Goal: Task Accomplishment & Management: Complete application form

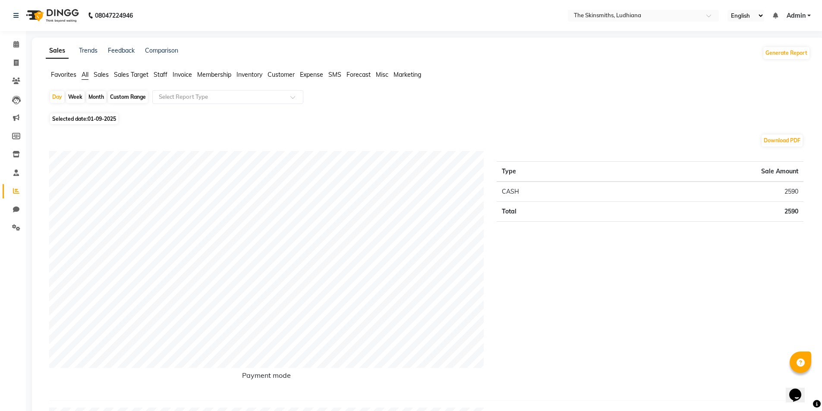
click at [156, 76] on span "Staff" at bounding box center [161, 75] width 14 height 8
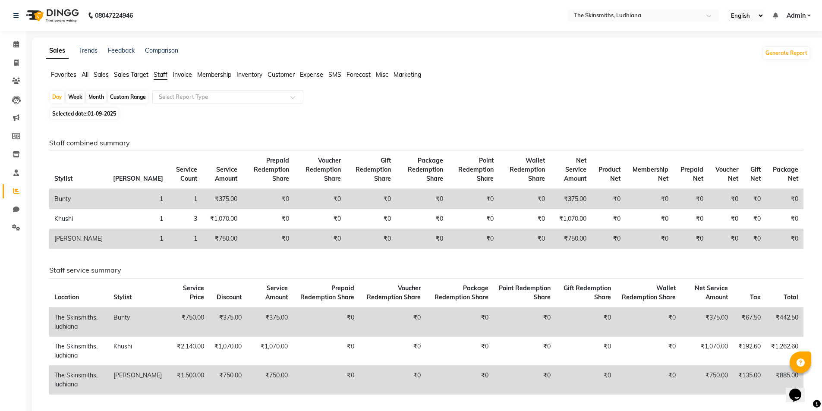
click at [120, 96] on div "Custom Range" at bounding box center [128, 97] width 40 height 12
select select "9"
select select "2025"
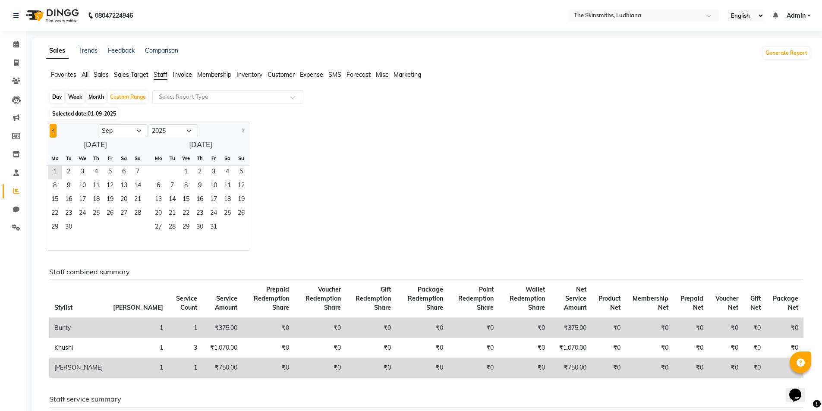
click at [53, 130] on span "Previous month" at bounding box center [53, 130] width 3 height 3
select select "8"
click at [110, 171] on span "1" at bounding box center [110, 173] width 14 height 14
click at [140, 230] on span "31" at bounding box center [138, 228] width 14 height 14
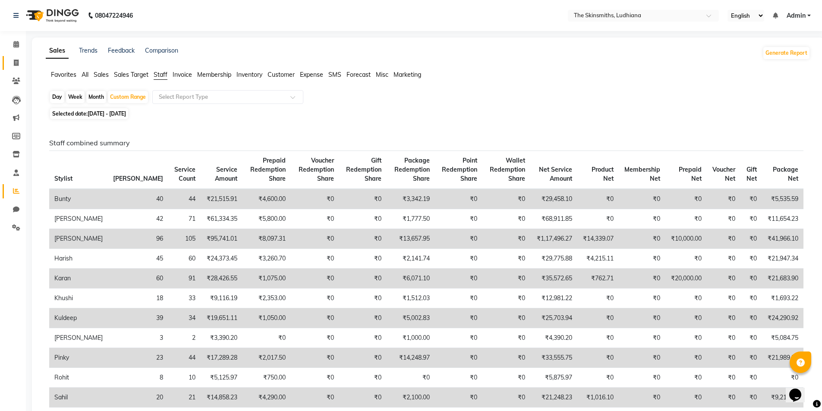
click at [16, 63] on icon at bounding box center [16, 63] width 5 height 6
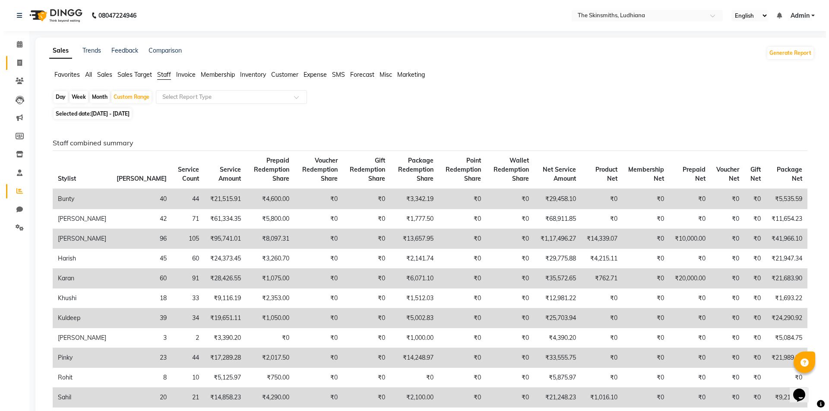
select select "service"
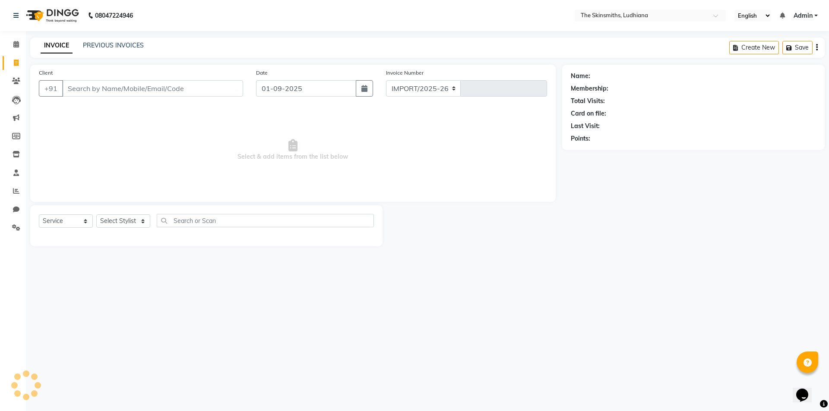
select select "8115"
type input "1282"
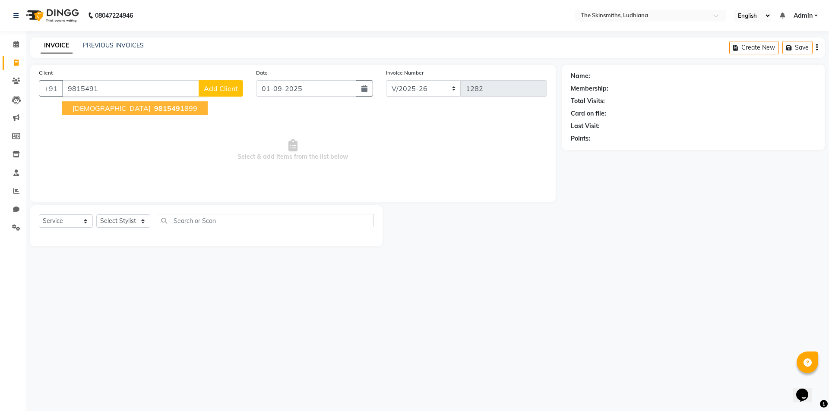
click at [152, 107] on ngb-highlight "9815491 899" at bounding box center [174, 108] width 45 height 9
type input "9815491899"
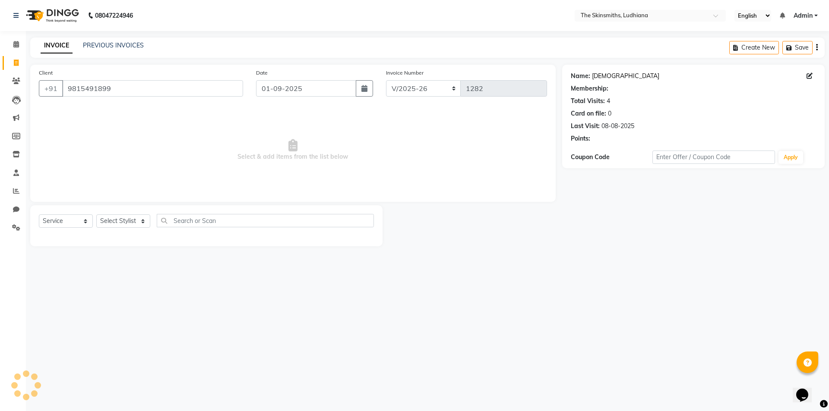
click at [596, 75] on link "[DEMOGRAPHIC_DATA]" at bounding box center [625, 76] width 67 height 9
click at [125, 219] on select "Select Stylist Admin [PERSON_NAME] [PERSON_NAME] [PERSON_NAME] [PERSON_NAME] [P…" at bounding box center [123, 220] width 54 height 13
select select "79055"
click at [96, 214] on select "Select Stylist Admin [PERSON_NAME] [PERSON_NAME] [PERSON_NAME] [PERSON_NAME] [P…" at bounding box center [123, 220] width 54 height 13
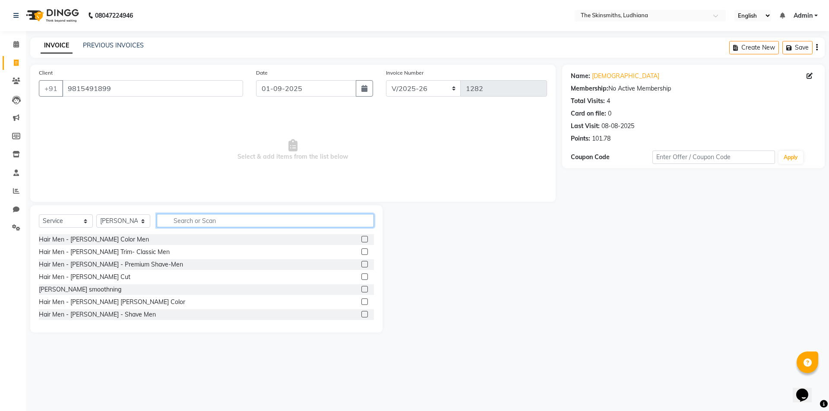
click at [218, 220] on input "text" at bounding box center [265, 220] width 217 height 13
type input "touch up"
click at [361, 302] on label at bounding box center [364, 302] width 6 height 6
click at [361, 302] on input "checkbox" at bounding box center [364, 302] width 6 height 6
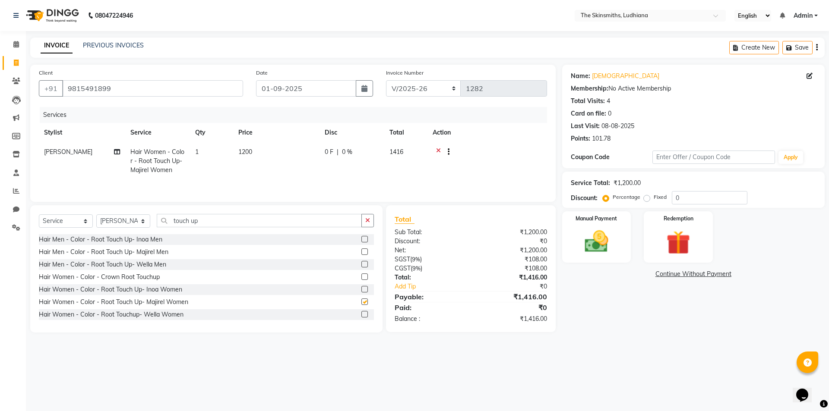
checkbox input "false"
click at [370, 219] on icon "button" at bounding box center [367, 220] width 5 height 6
click at [128, 225] on select "Select Stylist Admin [PERSON_NAME] [PERSON_NAME] [PERSON_NAME] [PERSON_NAME] [P…" at bounding box center [123, 220] width 54 height 13
select select "76553"
click at [96, 214] on select "Select Stylist Admin [PERSON_NAME] [PERSON_NAME] [PERSON_NAME] [PERSON_NAME] [P…" at bounding box center [123, 220] width 54 height 13
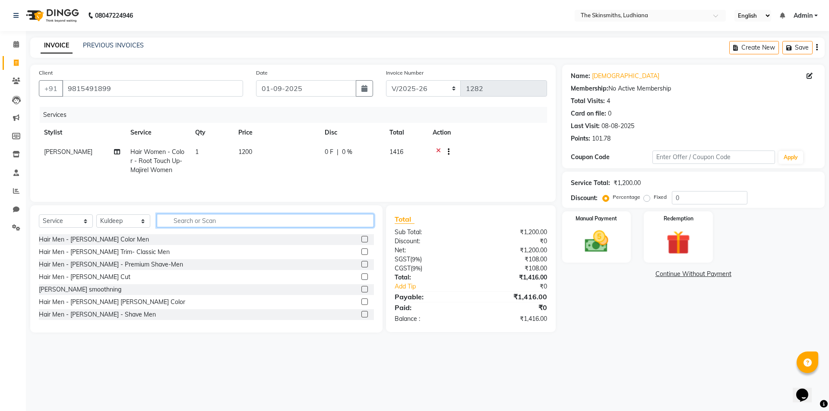
click at [306, 215] on input "text" at bounding box center [265, 220] width 217 height 13
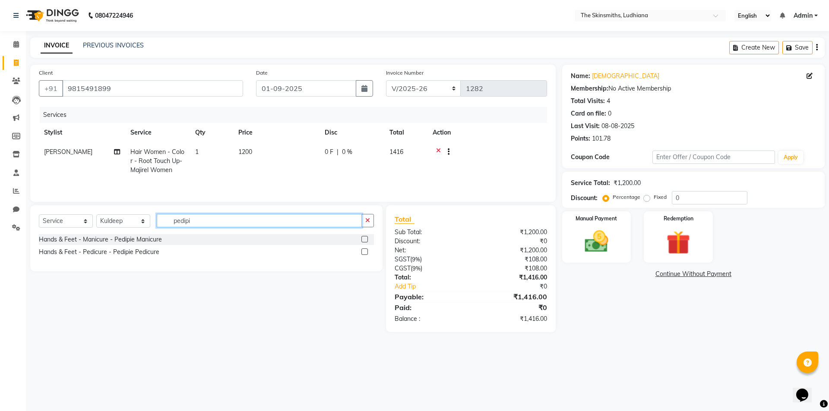
type input "pedipi"
click at [365, 252] on label at bounding box center [364, 252] width 6 height 6
click at [365, 252] on input "checkbox" at bounding box center [364, 252] width 6 height 6
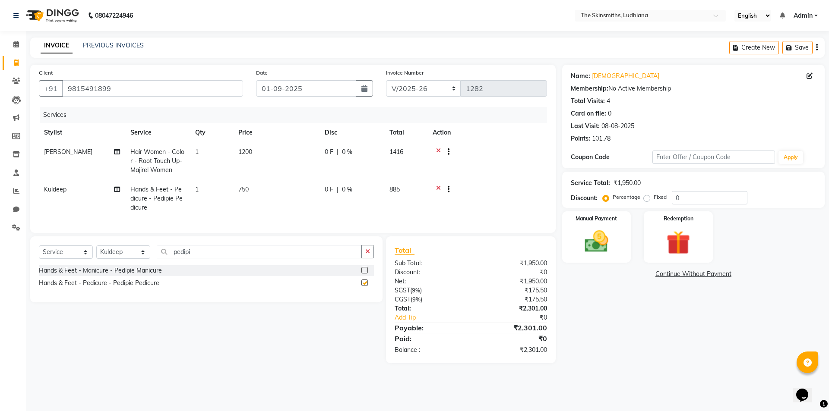
checkbox input "false"
click at [656, 195] on label "Fixed" at bounding box center [659, 197] width 13 height 8
click at [651, 195] on input "Fixed" at bounding box center [648, 197] width 6 height 6
radio input "true"
click at [693, 197] on input "0" at bounding box center [709, 197] width 76 height 13
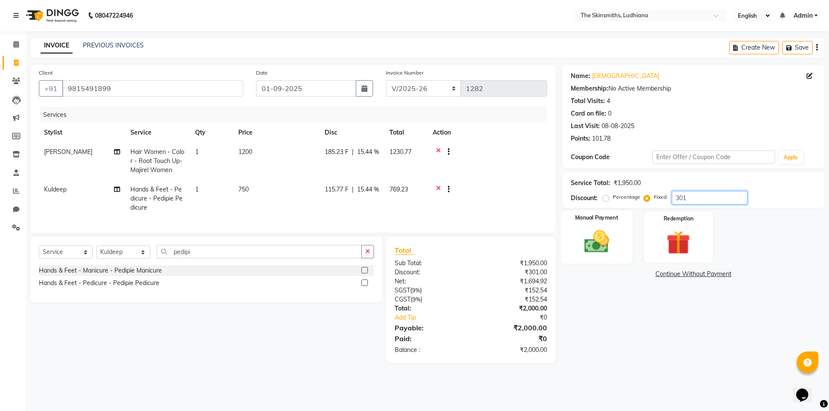
type input "301"
click at [587, 249] on img at bounding box center [596, 241] width 40 height 28
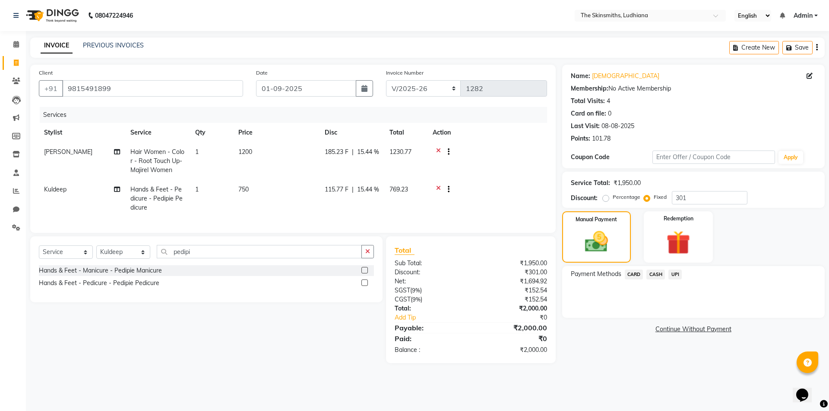
click at [656, 274] on span "CASH" at bounding box center [655, 275] width 19 height 10
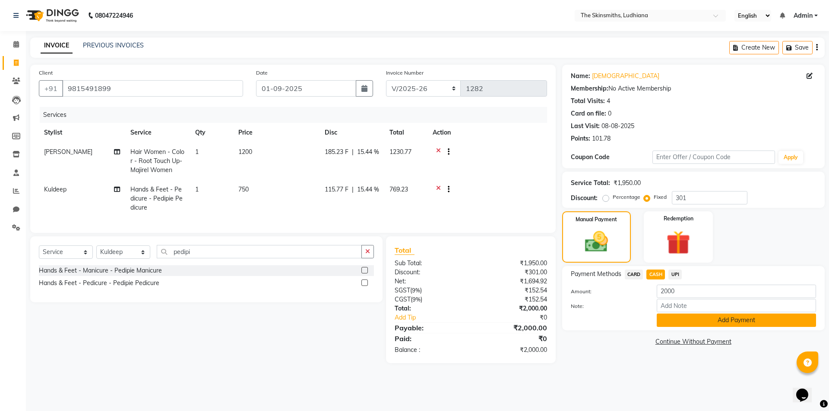
click at [708, 322] on button "Add Payment" at bounding box center [735, 320] width 159 height 13
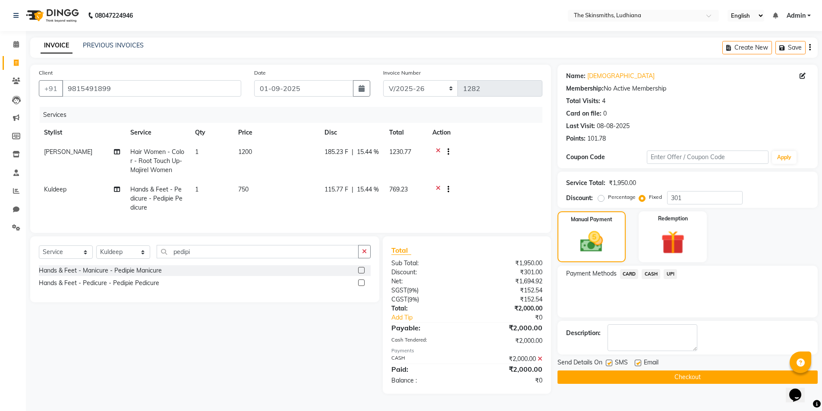
click at [700, 374] on button "Checkout" at bounding box center [688, 377] width 260 height 13
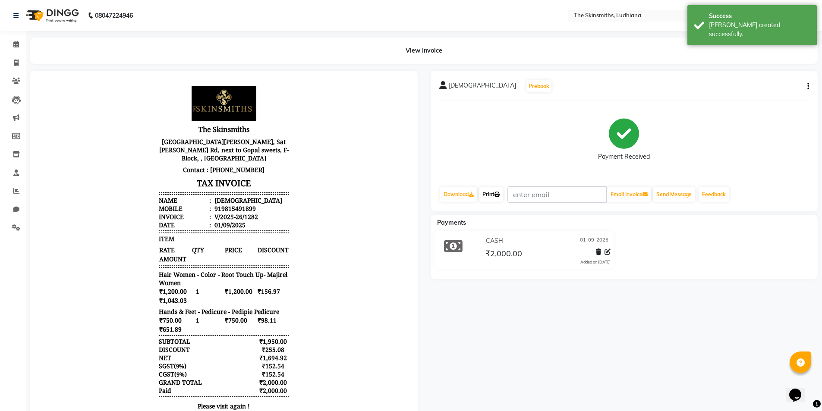
click at [491, 194] on link "Print" at bounding box center [491, 194] width 24 height 15
click at [12, 68] on link "Invoice" at bounding box center [13, 63] width 21 height 14
select select "service"
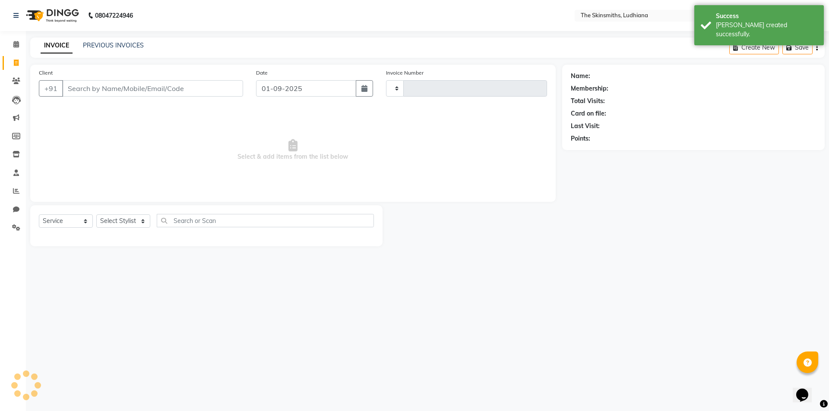
type input "1283"
select select "8115"
click at [16, 191] on icon at bounding box center [16, 191] width 6 height 6
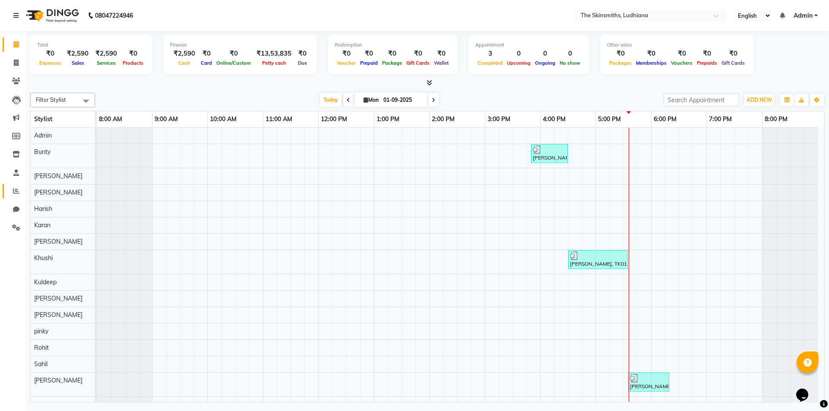
click at [13, 190] on icon at bounding box center [16, 191] width 6 height 6
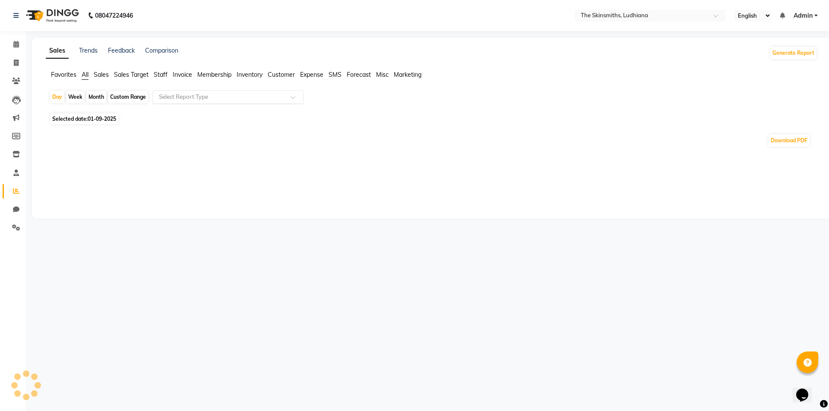
click at [186, 95] on input "text" at bounding box center [219, 97] width 124 height 9
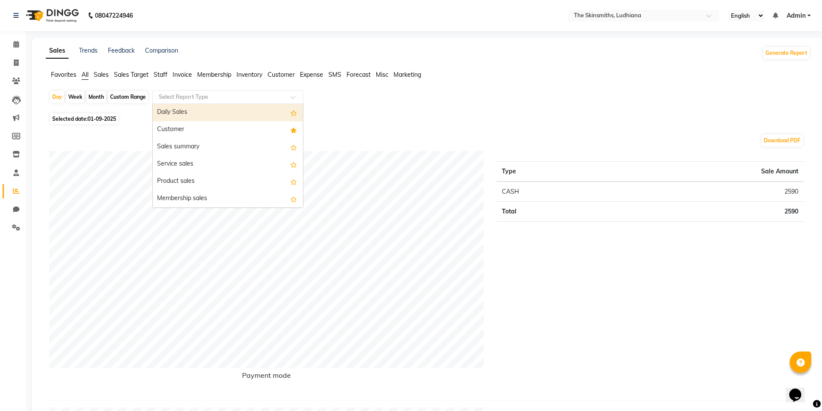
click at [193, 129] on div "Customer" at bounding box center [228, 129] width 150 height 17
select select "full_report"
select select "csv"
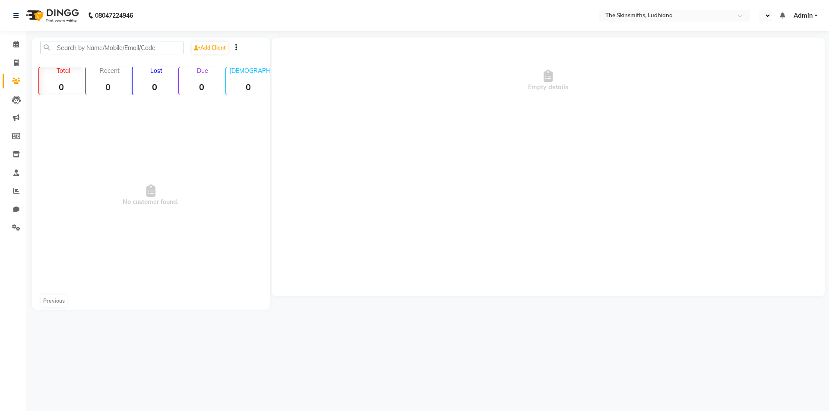
select select "en"
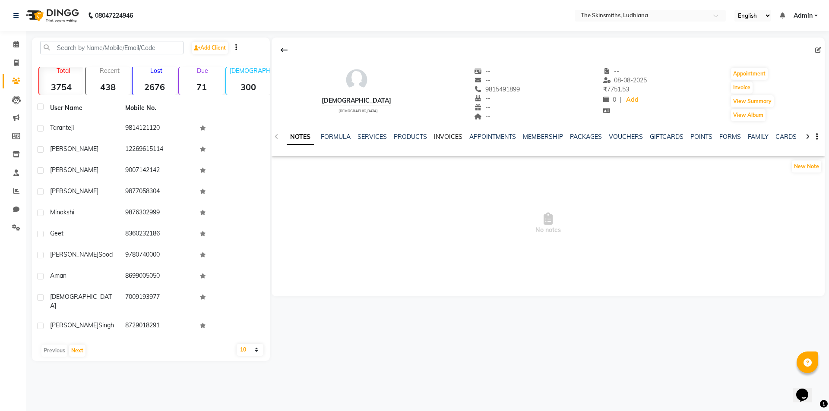
click at [438, 139] on link "INVOICES" at bounding box center [448, 137] width 28 height 8
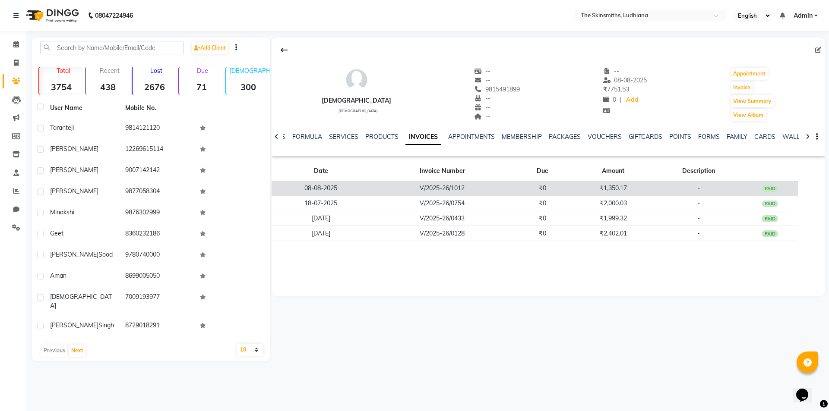
click at [772, 191] on div "PAID" at bounding box center [769, 189] width 16 height 7
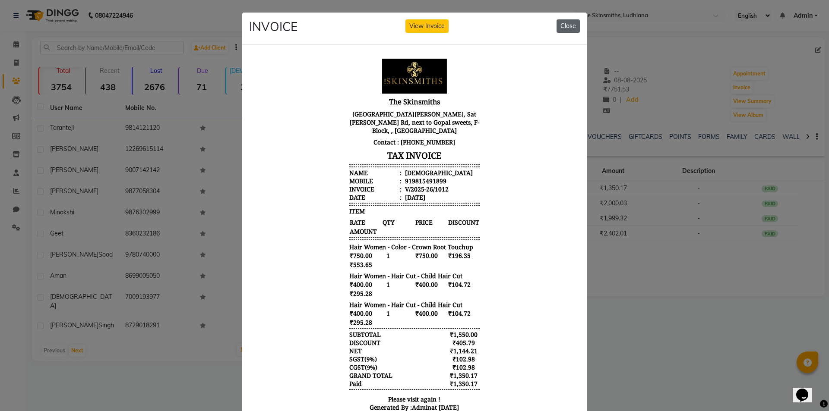
click at [567, 28] on button "Close" at bounding box center [567, 25] width 23 height 13
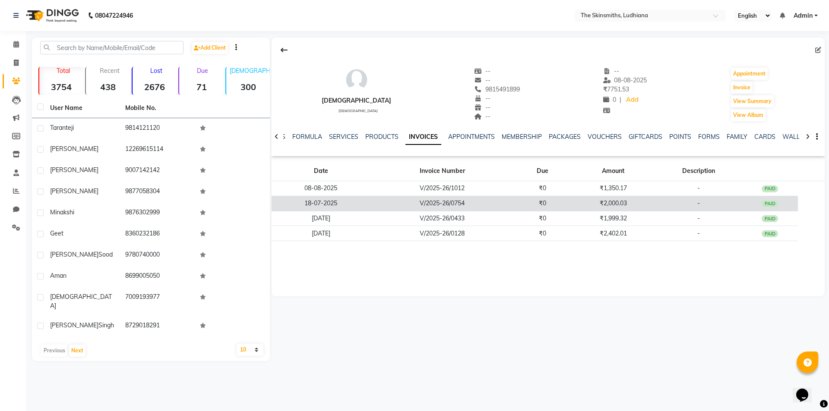
click at [770, 204] on div "PAID" at bounding box center [769, 204] width 16 height 7
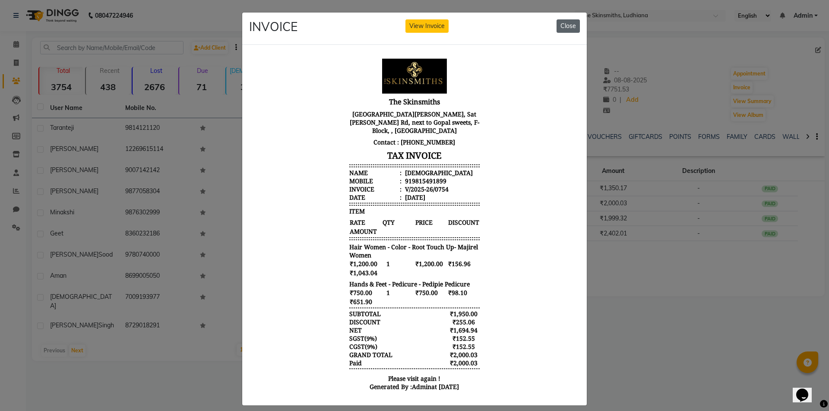
click at [568, 28] on button "Close" at bounding box center [567, 25] width 23 height 13
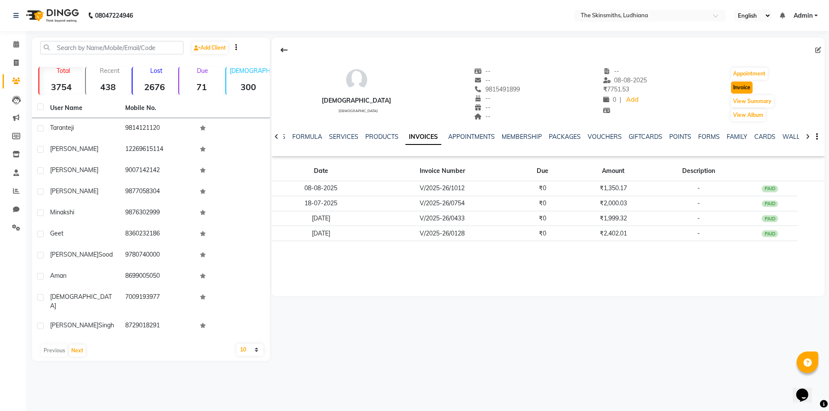
click at [738, 88] on button "Invoice" at bounding box center [742, 88] width 22 height 12
select select "service"
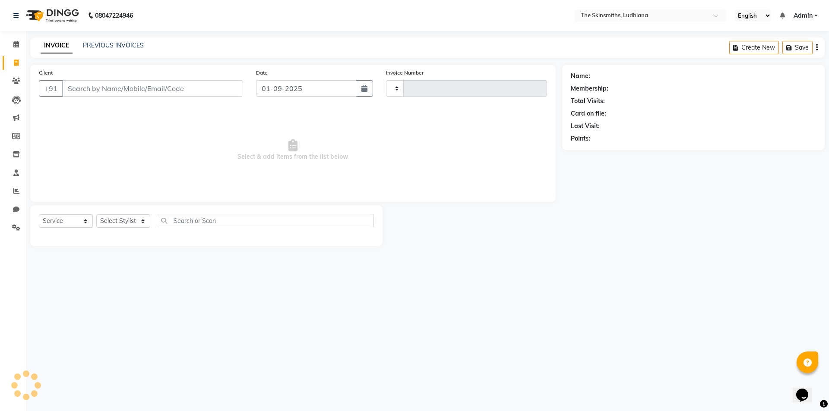
type input "1282"
select select "8115"
click at [119, 214] on div "Select Service Product Membership Package Voucher Prepaid Gift Card Select Styl…" at bounding box center [206, 224] width 335 height 20
click at [121, 223] on select "Select Stylist" at bounding box center [123, 220] width 54 height 13
click at [122, 225] on select "Select Stylist" at bounding box center [123, 220] width 54 height 13
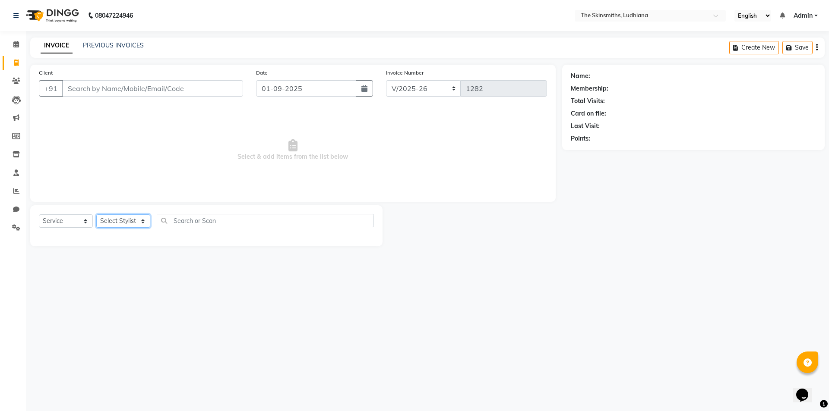
click at [122, 225] on select "Select Stylist" at bounding box center [123, 220] width 54 height 13
click at [185, 224] on input "text" at bounding box center [265, 220] width 217 height 13
click at [128, 219] on select "Select Stylist" at bounding box center [123, 220] width 54 height 13
